Goal: Task Accomplishment & Management: Complete application form

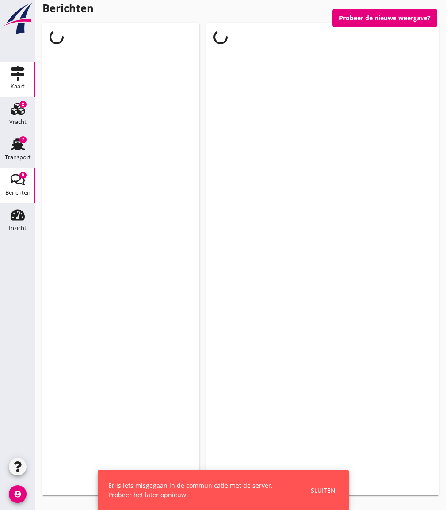
click at [25, 77] on div "Kaart" at bounding box center [17, 73] width 21 height 14
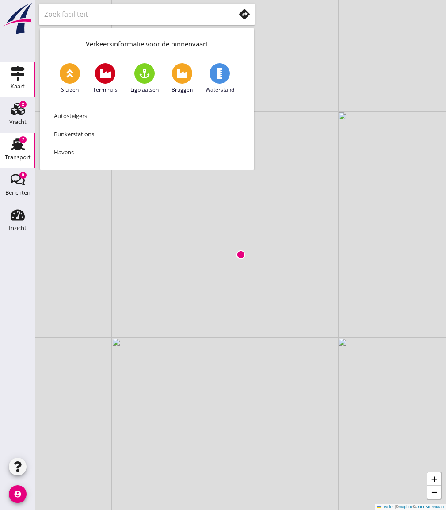
click at [19, 142] on icon "Transport" at bounding box center [18, 144] width 14 height 14
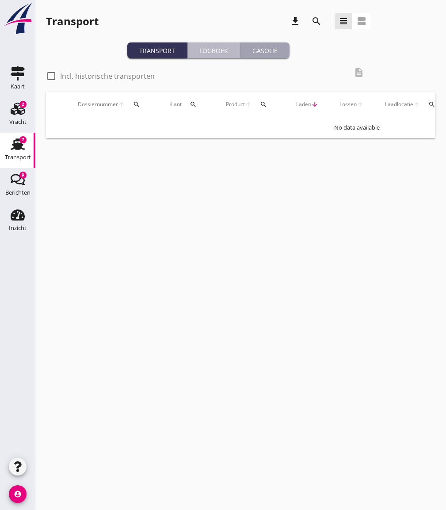
click at [204, 50] on div "Logboek" at bounding box center [214, 50] width 46 height 9
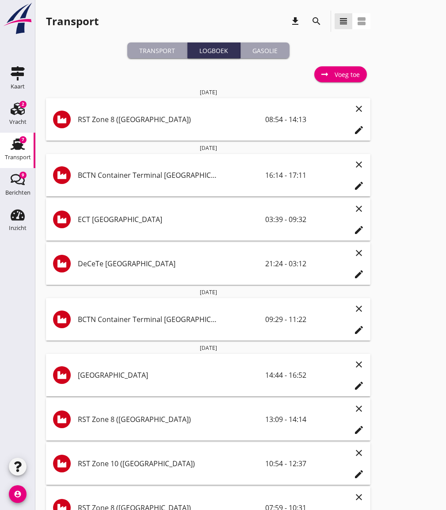
click at [271, 50] on div "Gasolie" at bounding box center [265, 50] width 42 height 9
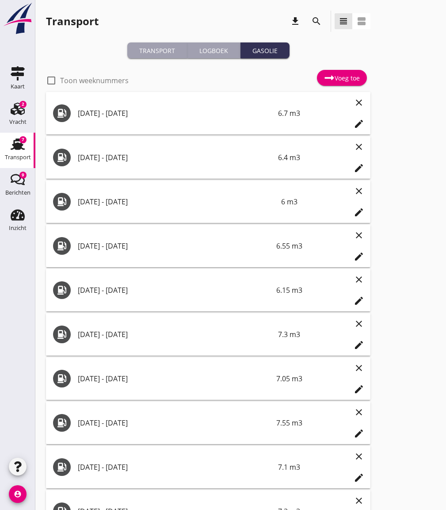
click at [100, 81] on label "Toon weeknummers" at bounding box center [94, 80] width 69 height 9
checkbox input "true"
click at [346, 77] on div "Voeg toe" at bounding box center [342, 78] width 36 height 11
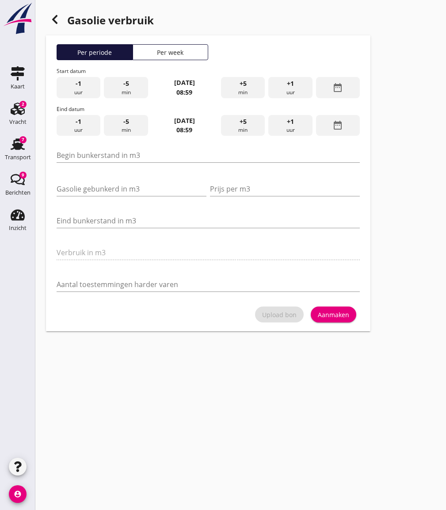
click at [181, 55] on div "Per week" at bounding box center [171, 52] width 68 height 9
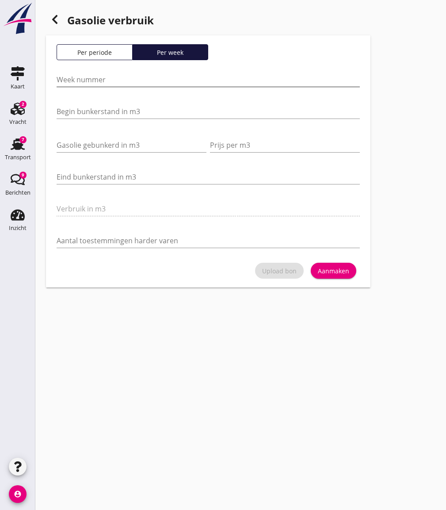
click at [134, 81] on input "Week nummer" at bounding box center [208, 80] width 303 height 14
type input "40"
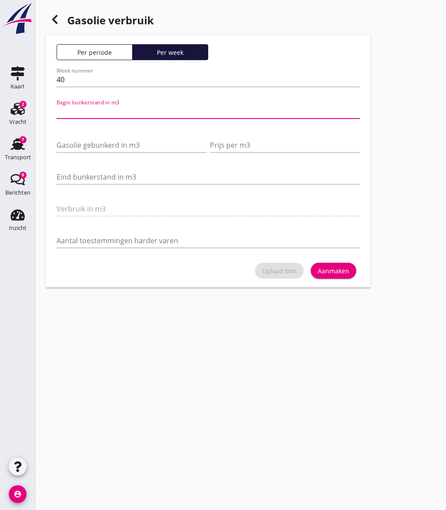
click at [113, 110] on input "Begin bunkerstand in m3" at bounding box center [208, 111] width 303 height 14
type input "19"
type input "19.500"
click at [103, 144] on input "Gasolie gebunkerd in m3" at bounding box center [132, 145] width 150 height 14
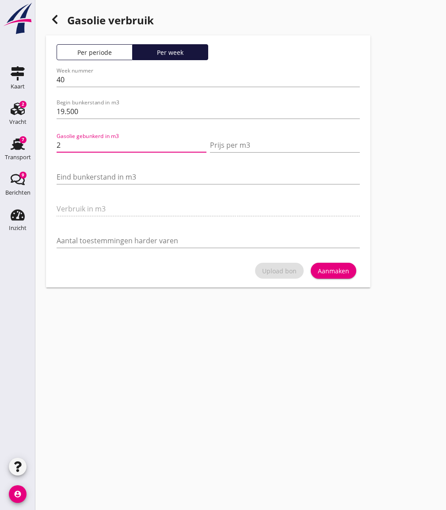
type input "20"
type input "20.000"
click at [243, 149] on input "Prijs per m3" at bounding box center [285, 145] width 150 height 14
type input "606"
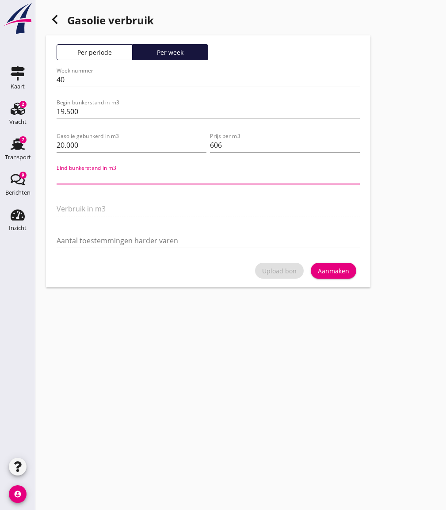
click at [126, 180] on input "Eind bunkerstand in m3" at bounding box center [208, 177] width 303 height 14
type input "36.5"
type input "3"
type input "9.5"
type input "30"
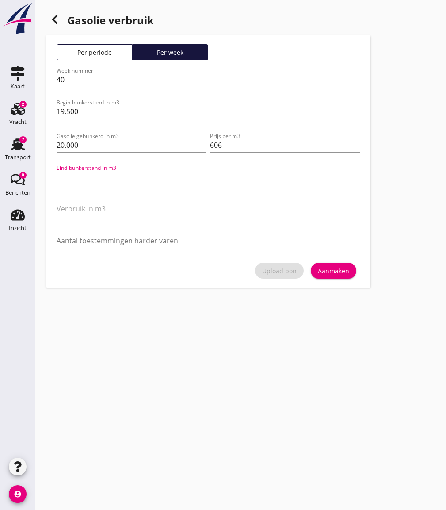
type input "9.1"
type input "30.400"
drag, startPoint x: 61, startPoint y: 177, endPoint x: 67, endPoint y: 163, distance: 14.5
click at [61, 176] on input "30.400" at bounding box center [208, 177] width 303 height 14
type input "340.400"
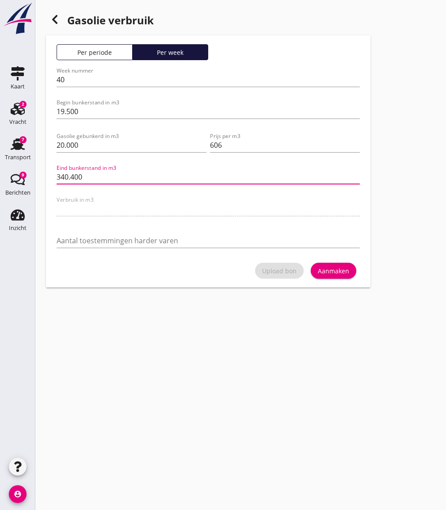
type input "5.1"
type input "34.400"
click at [342, 272] on div "Aanmaken" at bounding box center [333, 270] width 31 height 9
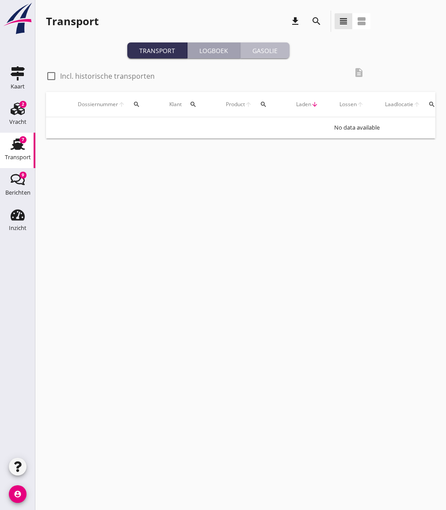
click at [274, 47] on div "Gasolie" at bounding box center [265, 50] width 42 height 9
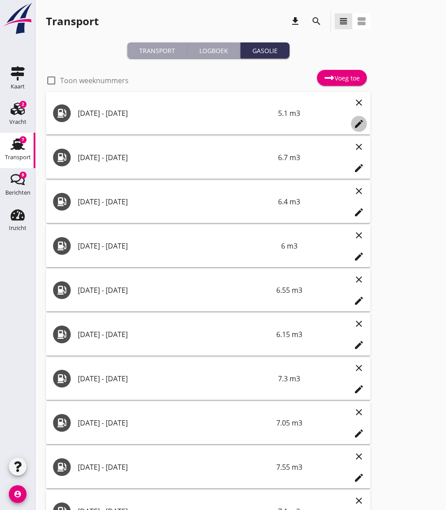
click at [361, 121] on icon "edit" at bounding box center [359, 124] width 11 height 11
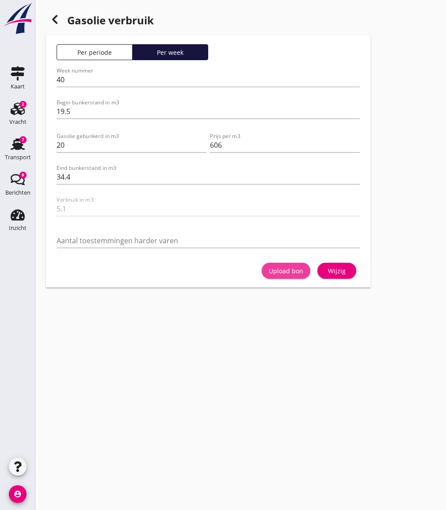
click at [288, 269] on div "Upload bon" at bounding box center [286, 270] width 35 height 9
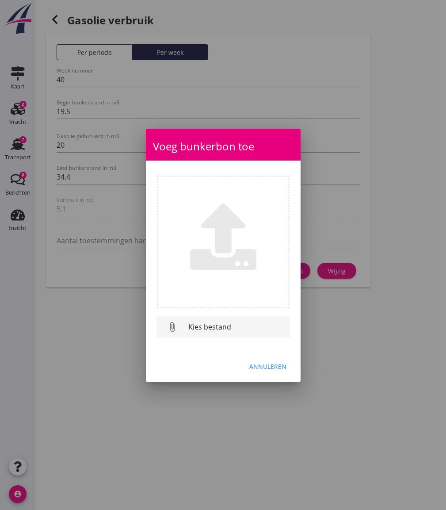
click at [216, 325] on div "Kies bestand" at bounding box center [235, 327] width 95 height 11
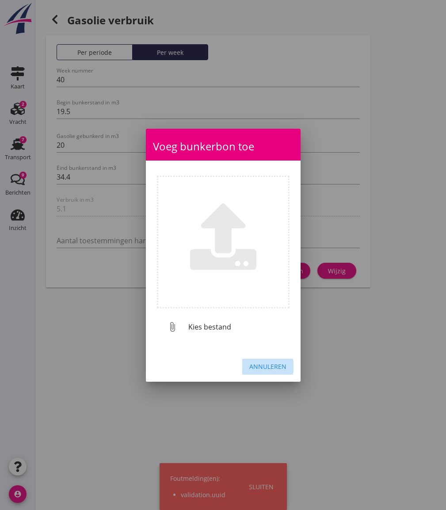
click at [269, 366] on div "Annuleren" at bounding box center [268, 366] width 37 height 9
